Goal: Information Seeking & Learning: Learn about a topic

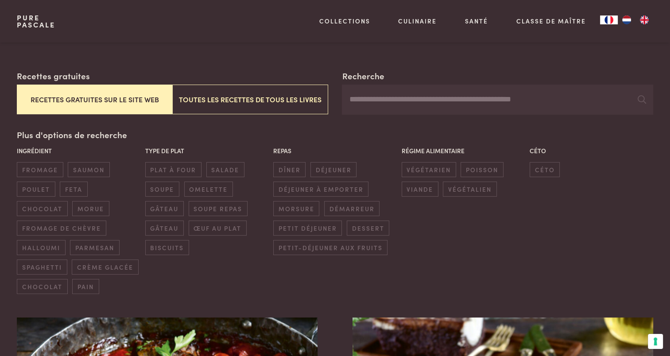
scroll to position [146, 0]
click at [296, 166] on span "dîner" at bounding box center [289, 169] width 32 height 15
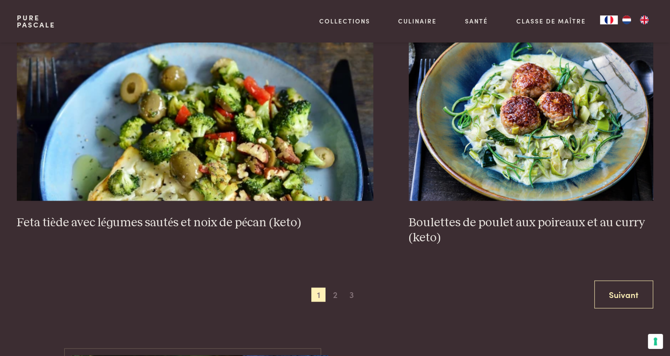
scroll to position [1694, 0]
click at [334, 290] on span "2" at bounding box center [335, 294] width 14 height 14
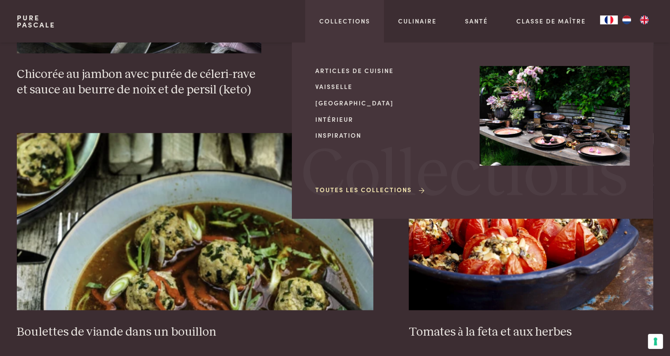
scroll to position [1558, 0]
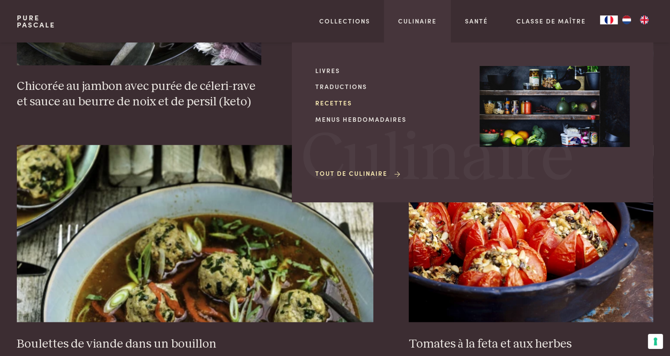
click at [343, 105] on link "Recettes" at bounding box center [390, 102] width 150 height 9
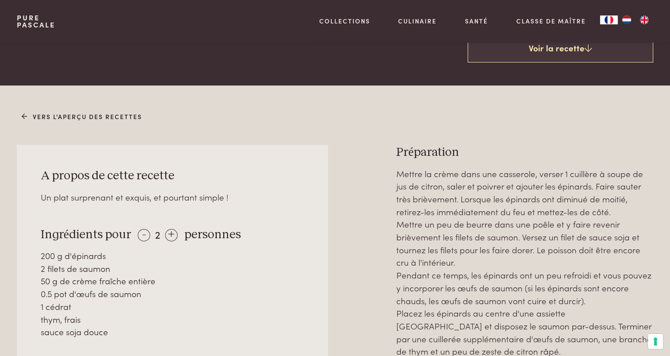
scroll to position [345, 0]
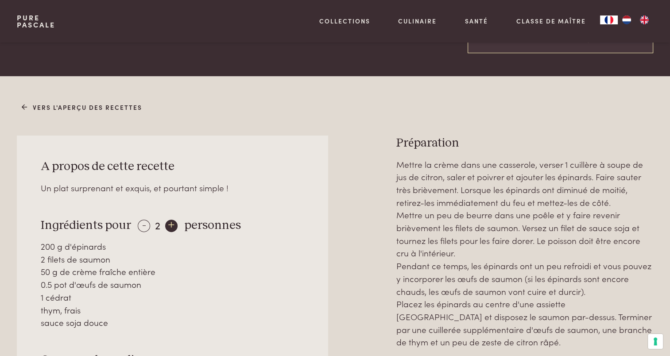
click at [172, 219] on div "+" at bounding box center [171, 225] width 12 height 12
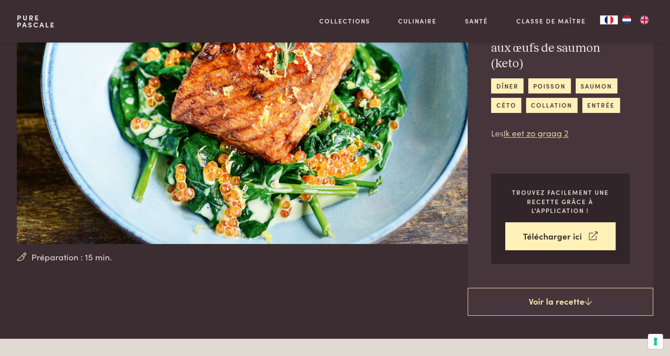
scroll to position [0, 0]
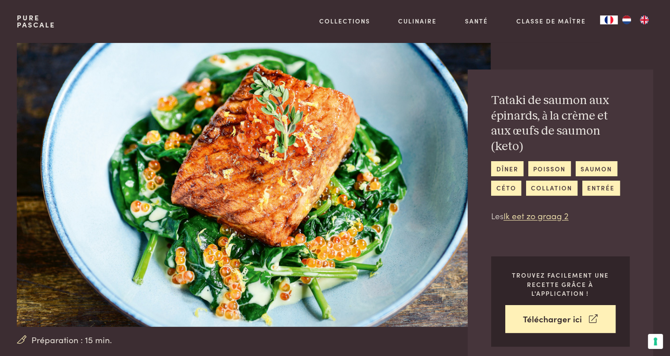
click at [642, 49] on div "Tataki de saumon aux épinards, à la crème et aux œufs de saumon (keto) dîner po…" at bounding box center [578, 206] width 148 height 329
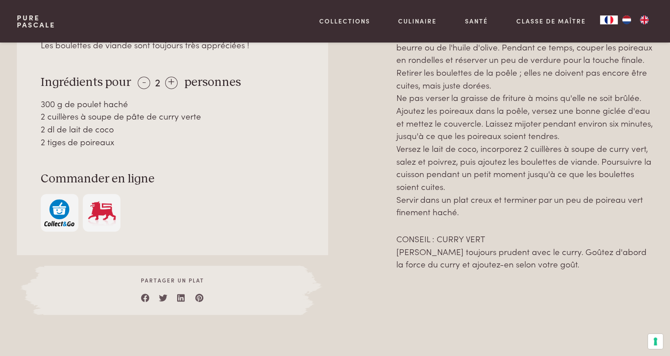
scroll to position [473, 0]
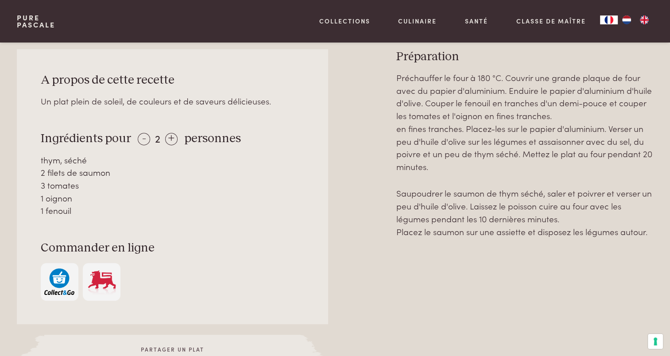
scroll to position [387, 0]
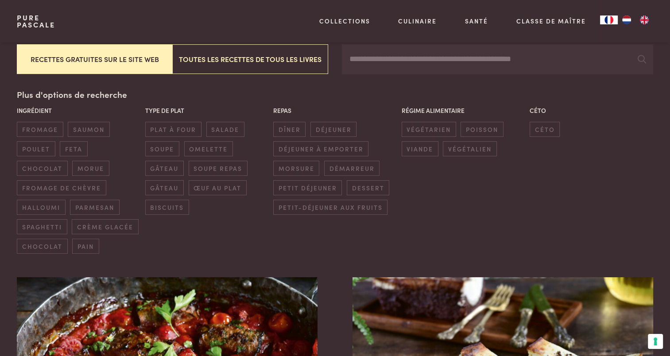
scroll to position [188, 0]
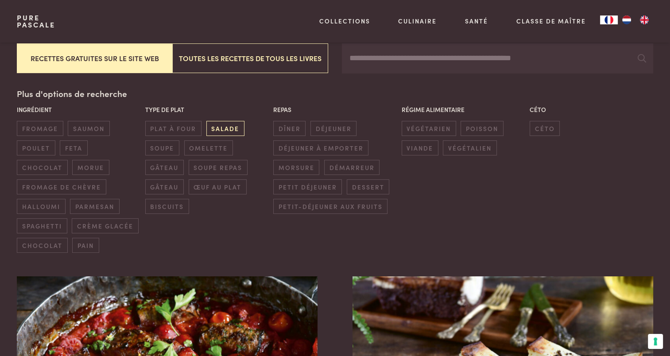
click at [219, 131] on span "salade" at bounding box center [225, 128] width 38 height 15
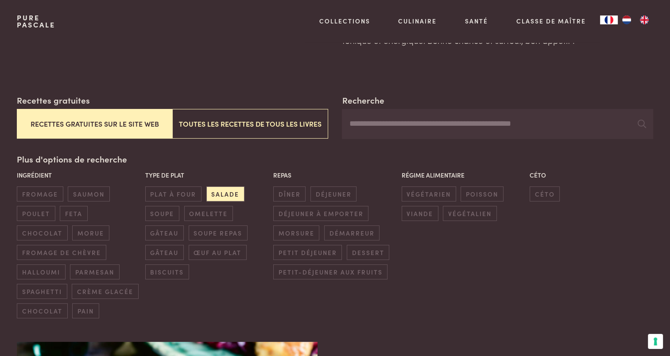
scroll to position [125, 0]
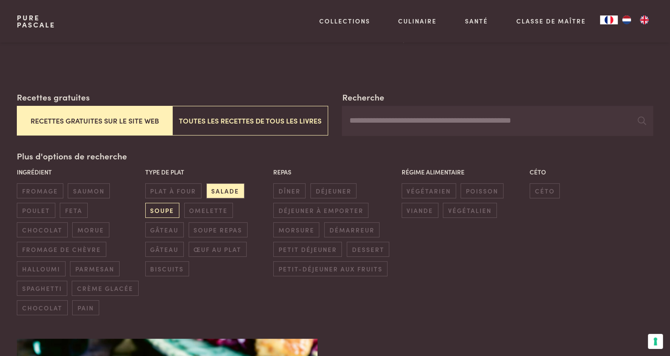
click at [161, 210] on span "soupe" at bounding box center [162, 210] width 34 height 15
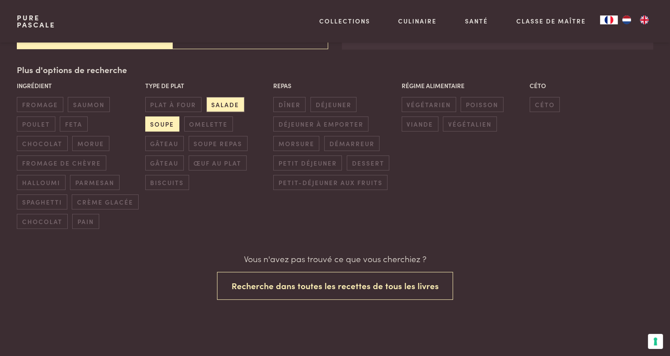
scroll to position [220, 0]
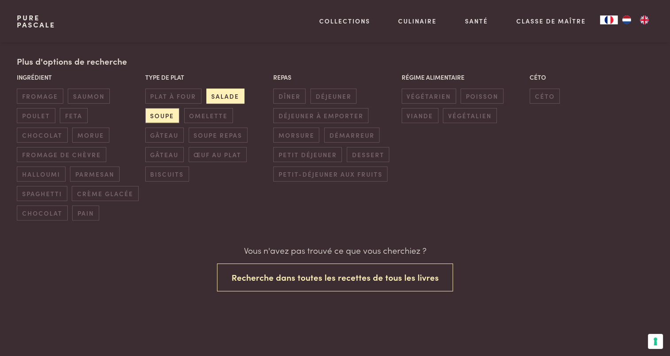
click at [218, 89] on span "salade" at bounding box center [225, 96] width 38 height 15
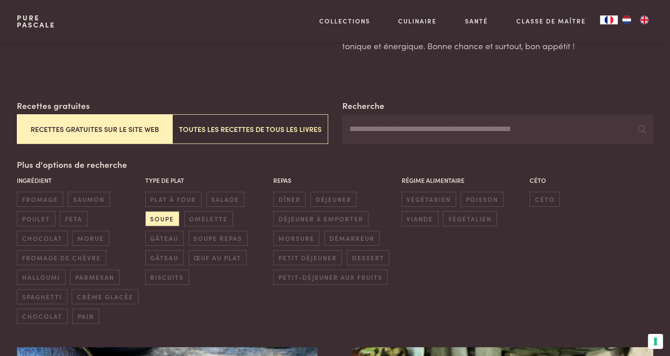
scroll to position [116, 0]
click at [163, 223] on span "soupe" at bounding box center [162, 219] width 34 height 15
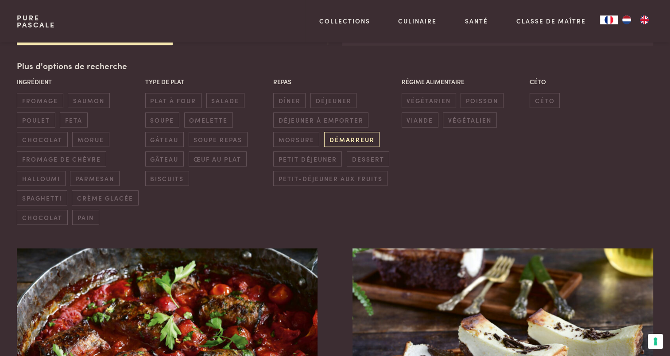
scroll to position [216, 0]
click at [344, 142] on span "démarreur" at bounding box center [351, 138] width 55 height 15
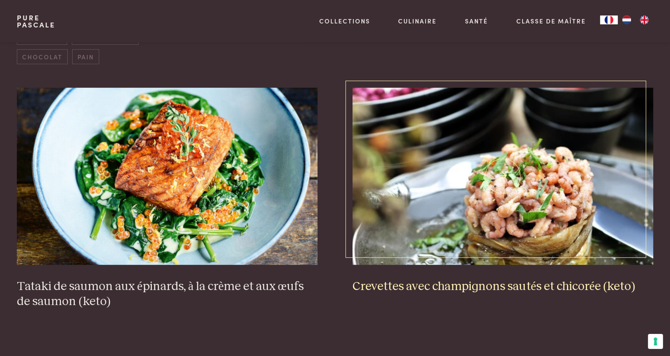
scroll to position [374, 0]
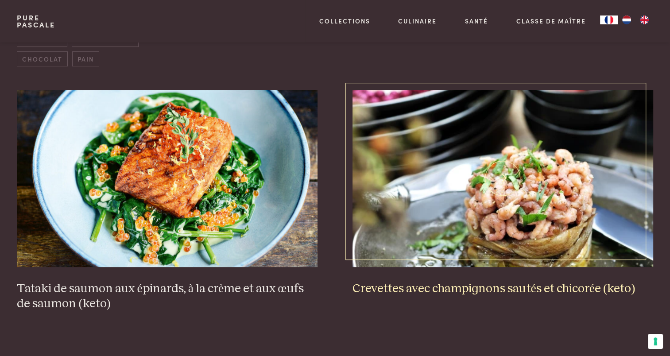
click at [476, 205] on img at bounding box center [502, 178] width 300 height 177
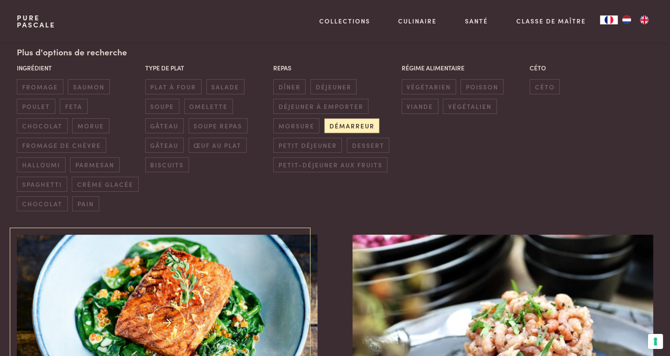
scroll to position [228, 0]
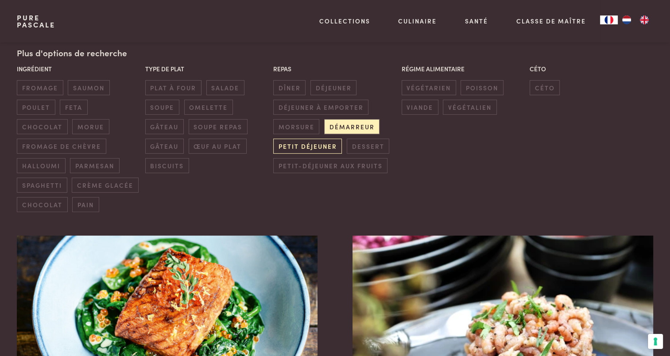
click at [320, 147] on span "petit déjeuner" at bounding box center [307, 146] width 69 height 15
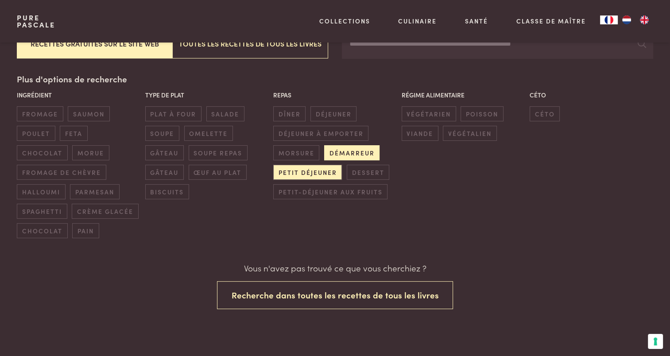
click at [347, 152] on span "démarreur" at bounding box center [351, 152] width 55 height 15
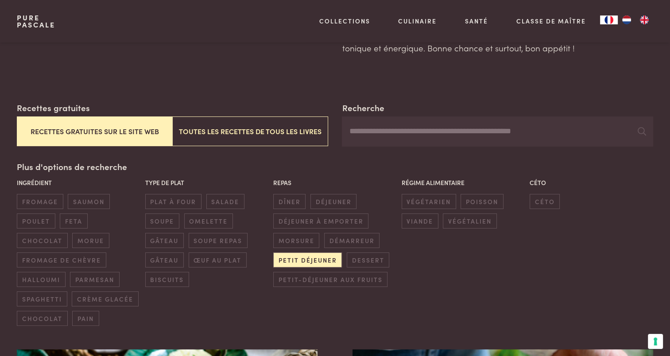
scroll to position [107, 0]
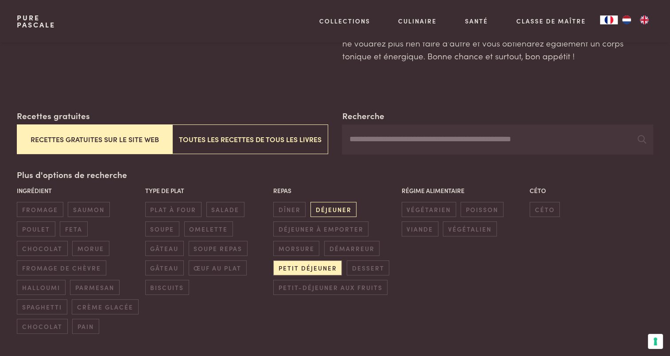
click at [329, 203] on span "déjeuner" at bounding box center [333, 209] width 46 height 15
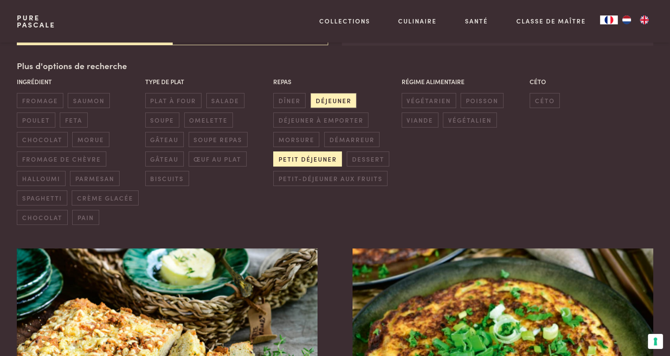
scroll to position [216, 0]
click at [293, 158] on span "petit déjeuner" at bounding box center [307, 158] width 69 height 15
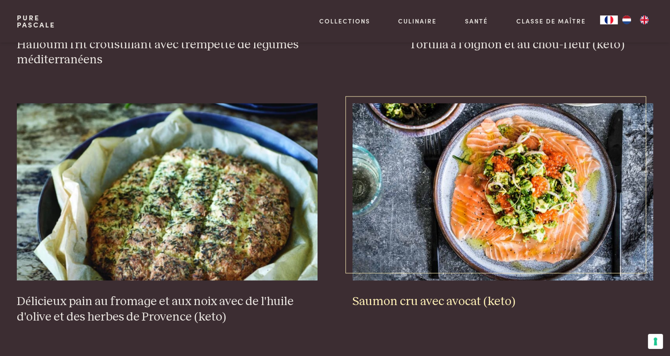
scroll to position [1097, 0]
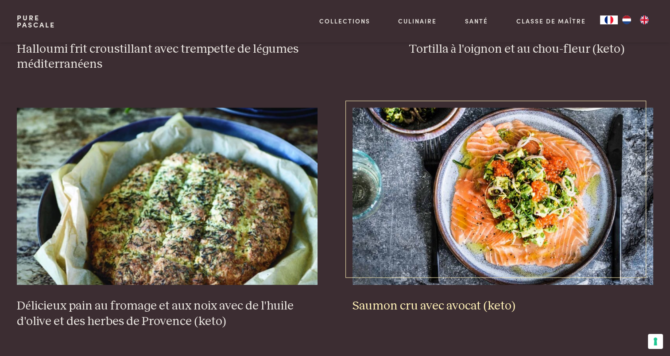
drag, startPoint x: 468, startPoint y: 237, endPoint x: 442, endPoint y: 230, distance: 27.5
click at [442, 230] on img at bounding box center [502, 196] width 300 height 177
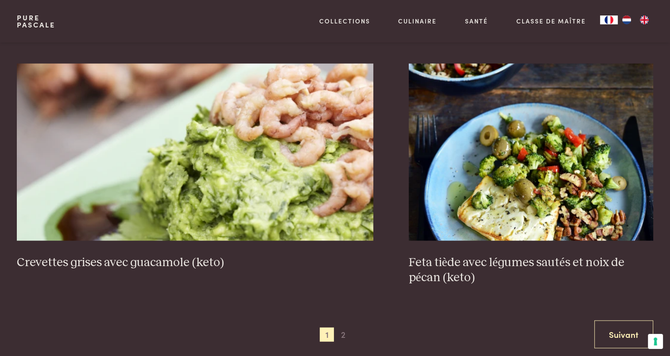
scroll to position [1656, 0]
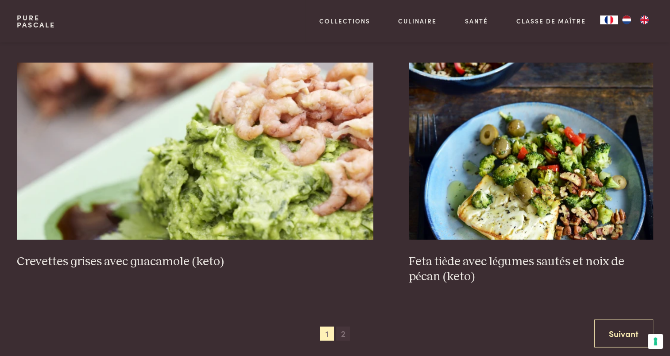
click at [342, 326] on span "2" at bounding box center [343, 333] width 14 height 14
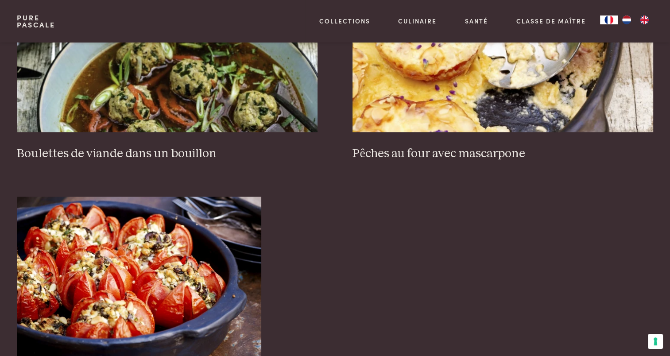
scroll to position [1289, 0]
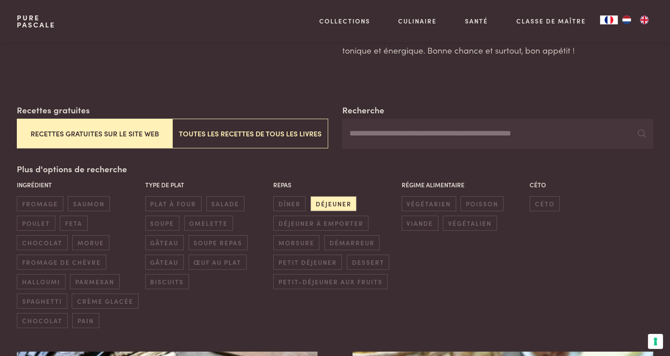
scroll to position [114, 0]
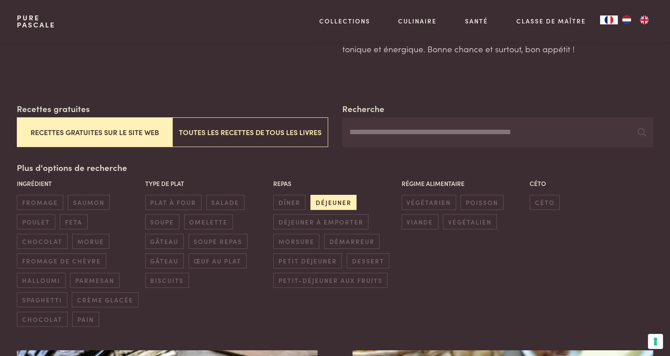
click at [331, 196] on span "déjeuner" at bounding box center [333, 202] width 46 height 15
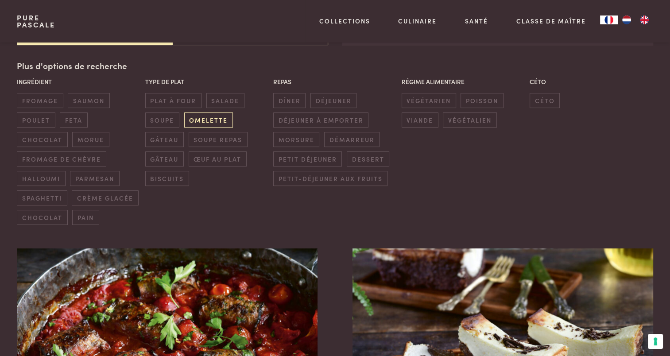
scroll to position [216, 0]
click at [207, 143] on span "soupe repas" at bounding box center [218, 138] width 59 height 15
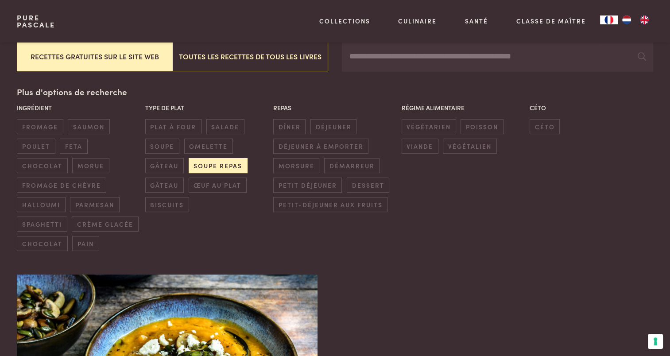
scroll to position [184, 0]
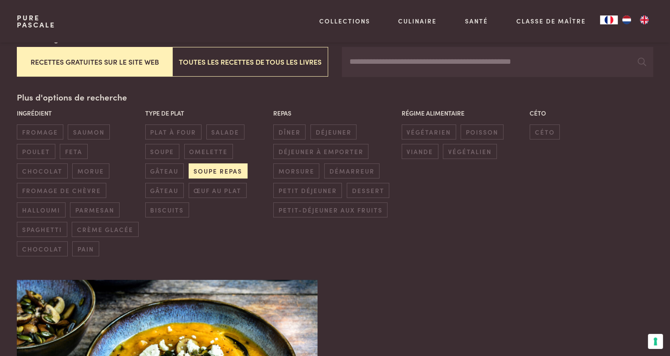
click at [206, 171] on span "soupe repas" at bounding box center [218, 170] width 59 height 15
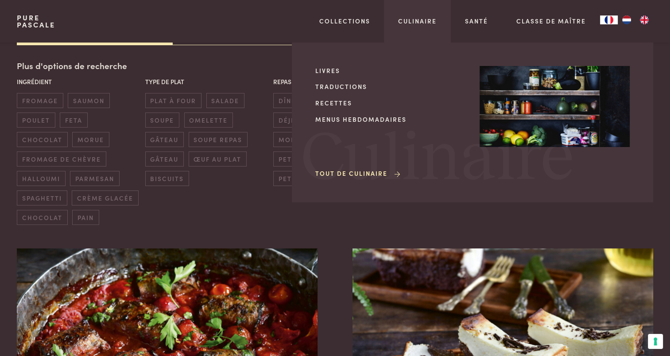
scroll to position [216, 0]
click at [382, 119] on link "Menus hebdomadaires" at bounding box center [390, 119] width 150 height 9
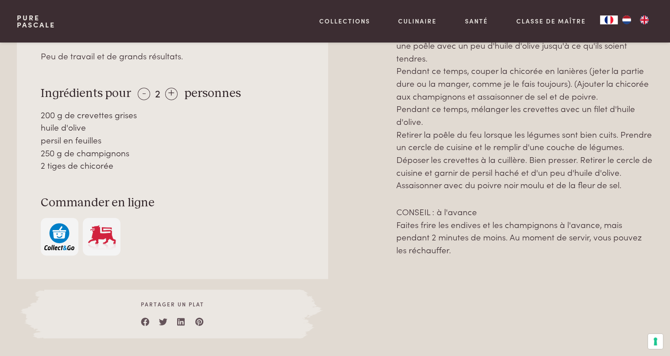
scroll to position [473, 0]
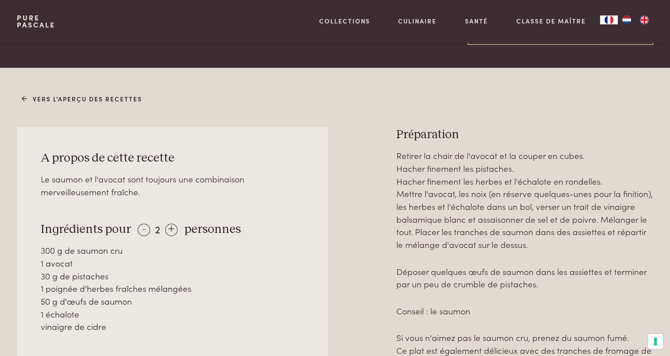
scroll to position [375, 0]
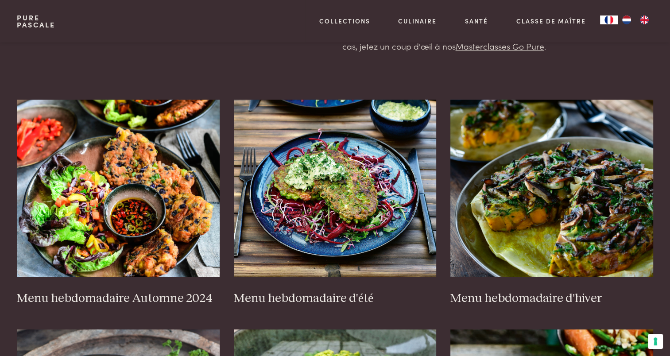
scroll to position [182, 0]
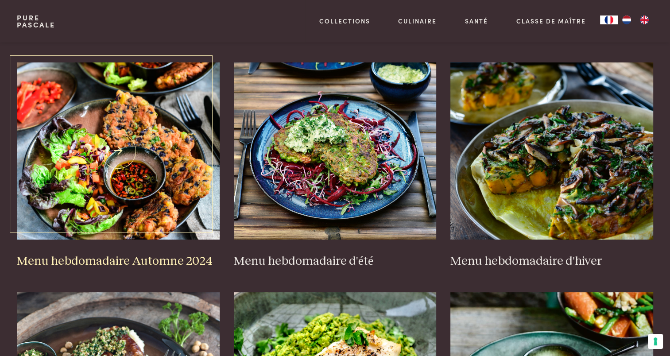
click at [132, 153] on img at bounding box center [118, 150] width 203 height 177
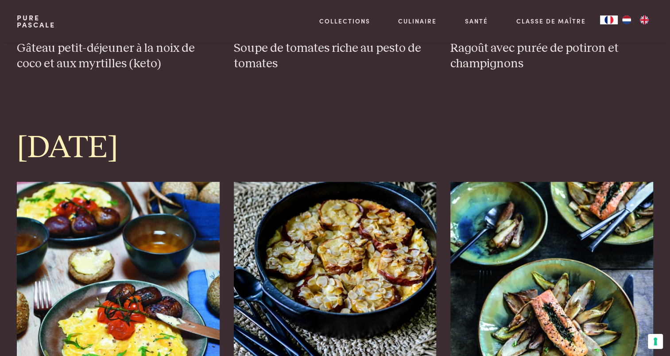
scroll to position [2485, 0]
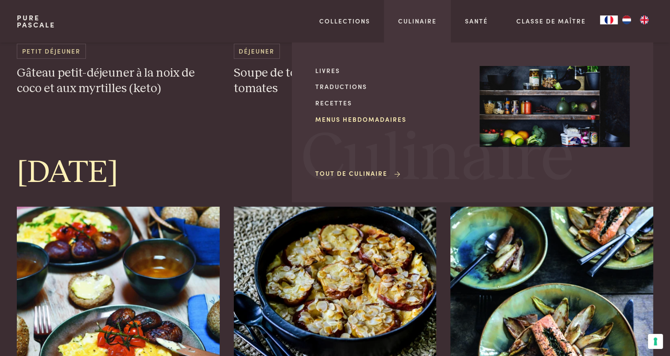
click at [351, 118] on link "Menus hebdomadaires" at bounding box center [390, 119] width 150 height 9
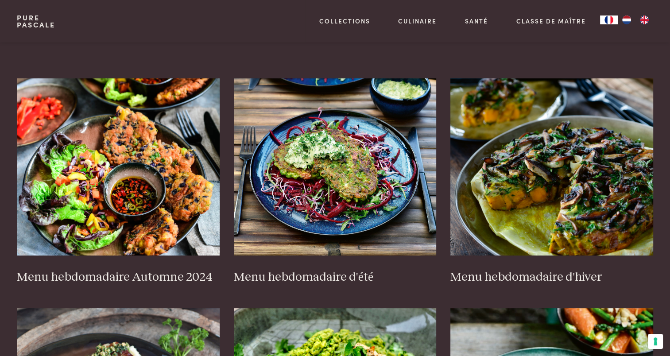
scroll to position [166, 0]
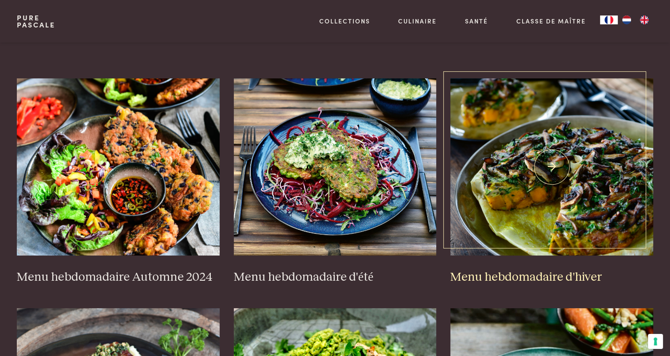
click at [537, 156] on img at bounding box center [551, 166] width 203 height 177
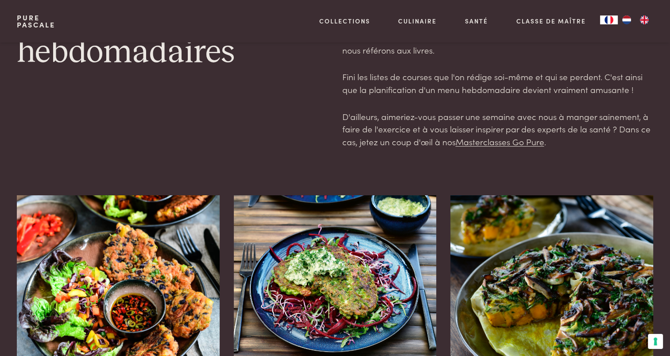
scroll to position [0, 0]
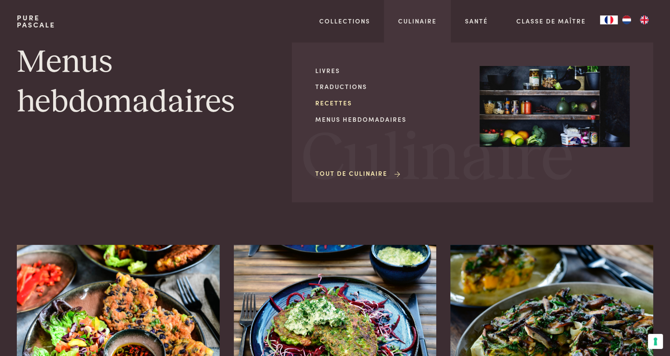
click at [347, 103] on link "Recettes" at bounding box center [390, 102] width 150 height 9
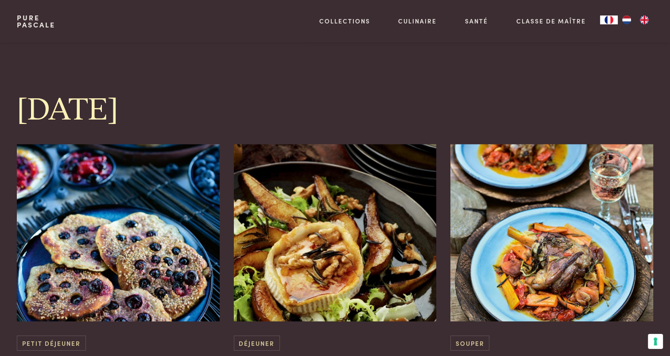
scroll to position [2662, 0]
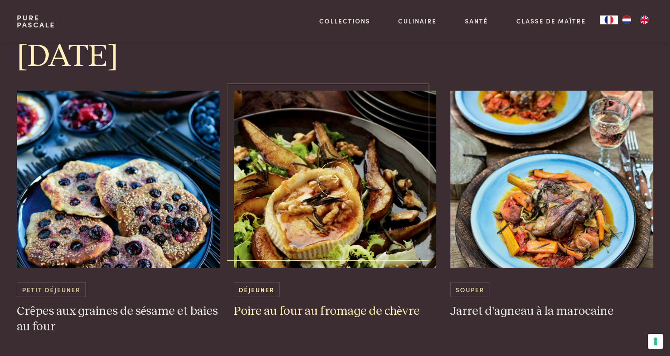
click at [259, 282] on span "Déjeuner" at bounding box center [257, 289] width 46 height 15
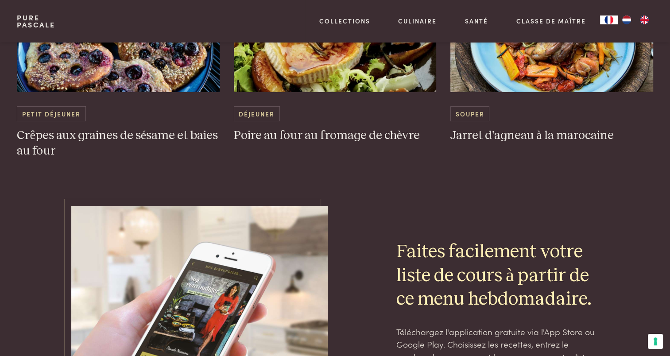
scroll to position [2838, 0]
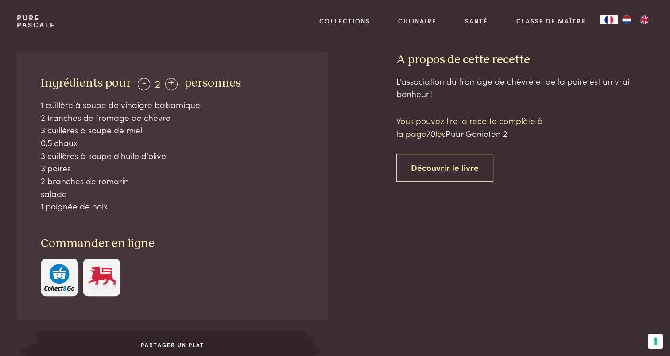
scroll to position [391, 0]
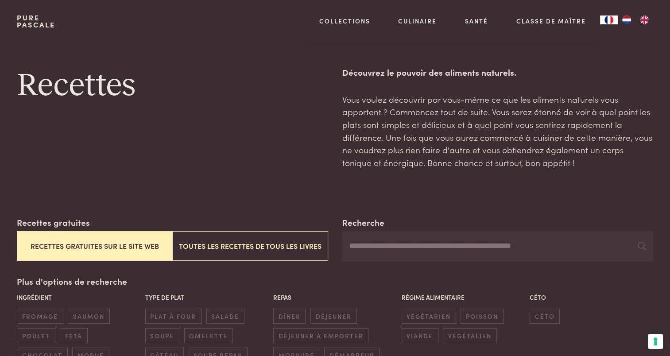
click at [374, 241] on input "Recherche" at bounding box center [497, 246] width 311 height 30
click at [365, 247] on input "*********" at bounding box center [497, 246] width 311 height 30
click at [639, 249] on icon at bounding box center [641, 246] width 8 height 8
drag, startPoint x: 400, startPoint y: 248, endPoint x: 358, endPoint y: 258, distance: 43.4
click at [358, 258] on input "**********" at bounding box center [497, 246] width 311 height 30
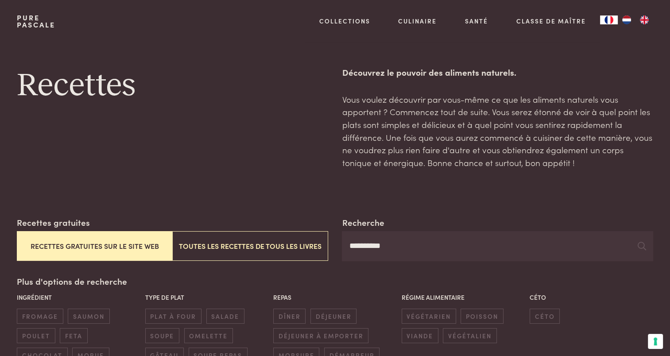
type input "**********"
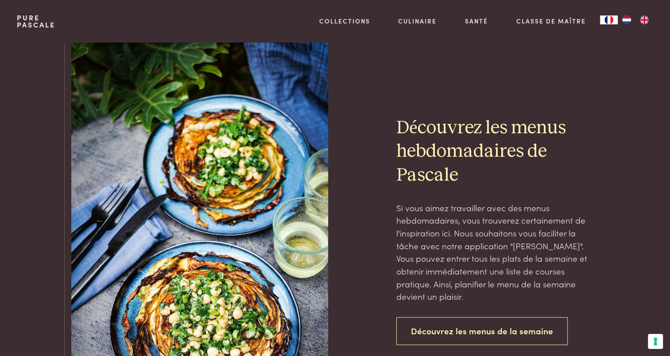
scroll to position [788, 0]
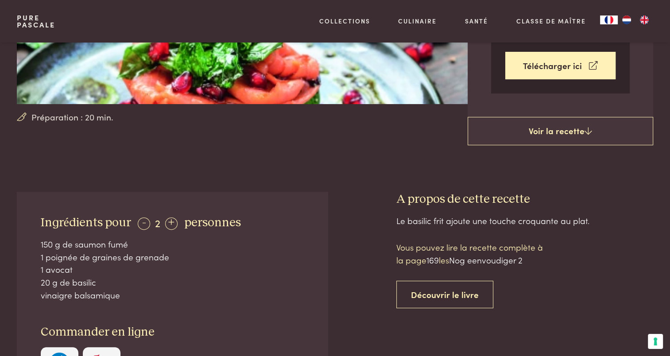
scroll to position [277, 0]
